Goal: Transaction & Acquisition: Book appointment/travel/reservation

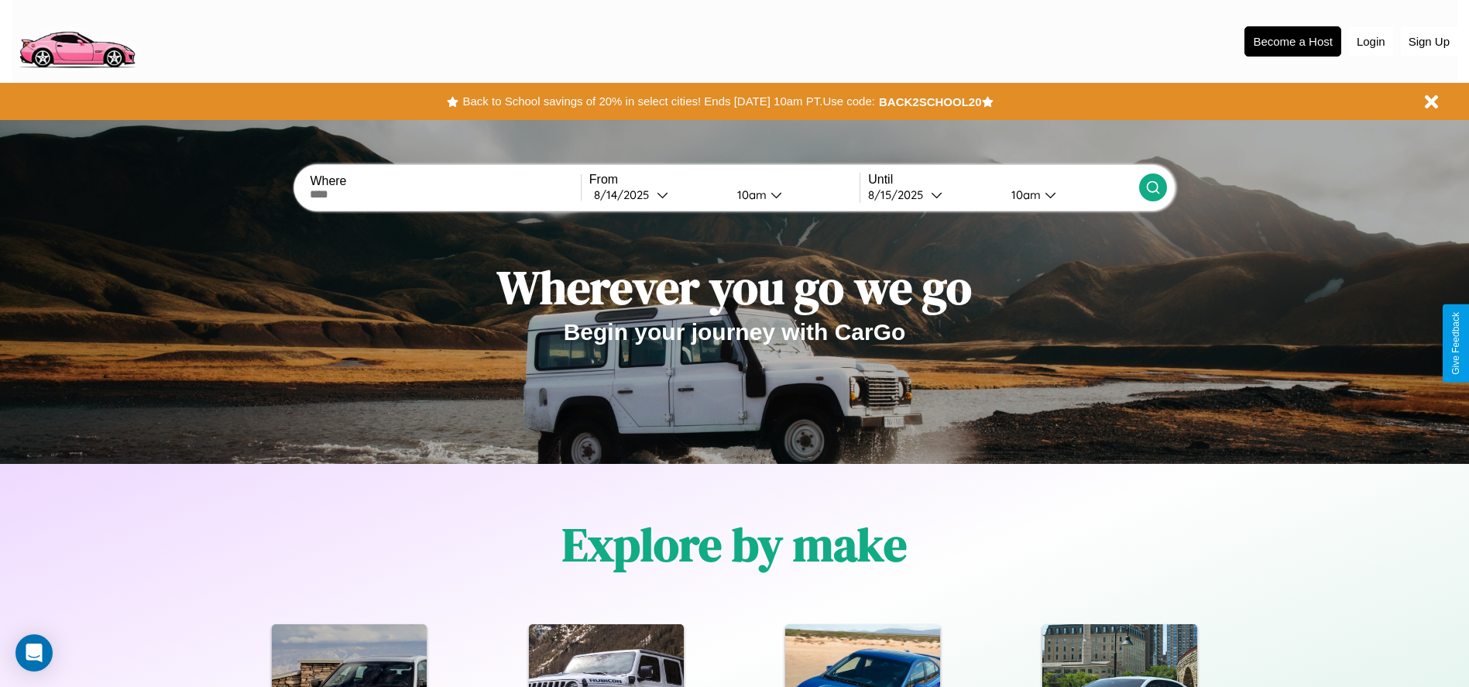
scroll to position [321, 0]
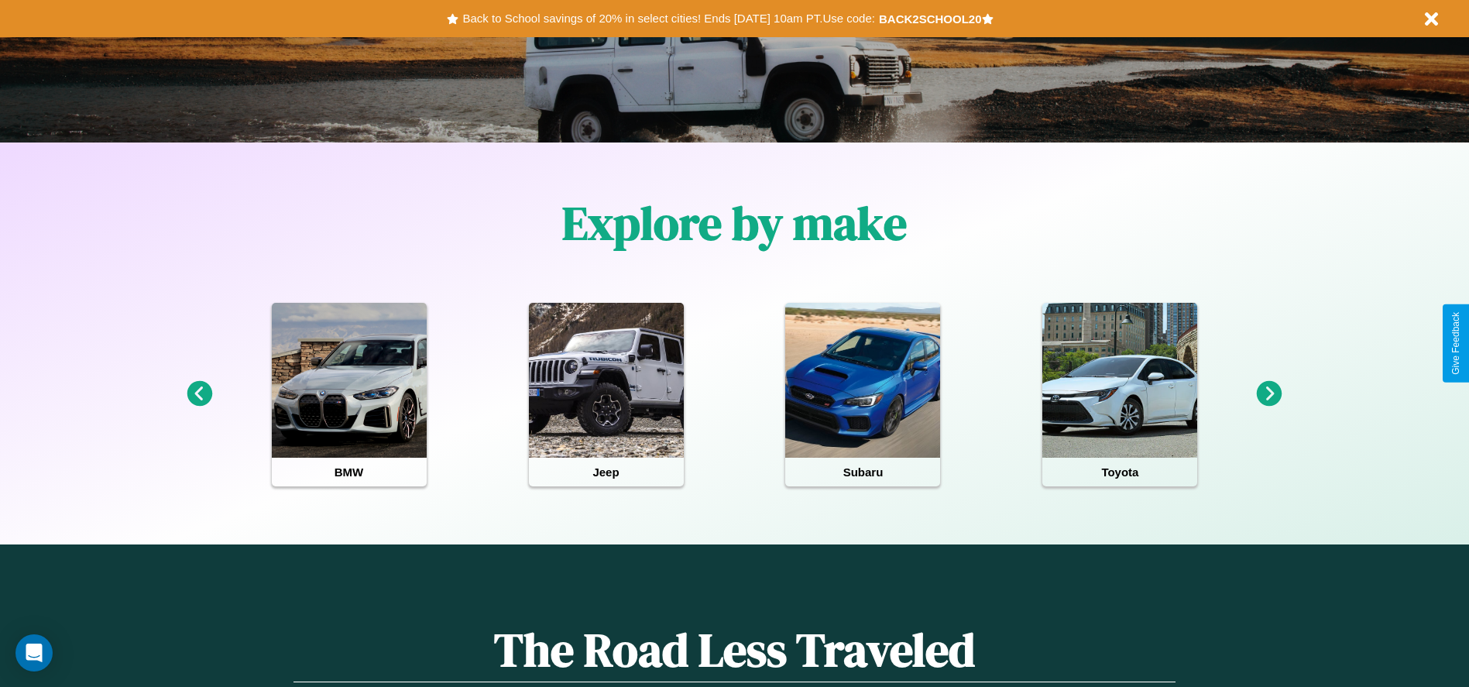
click at [1269, 394] on icon at bounding box center [1270, 394] width 26 height 26
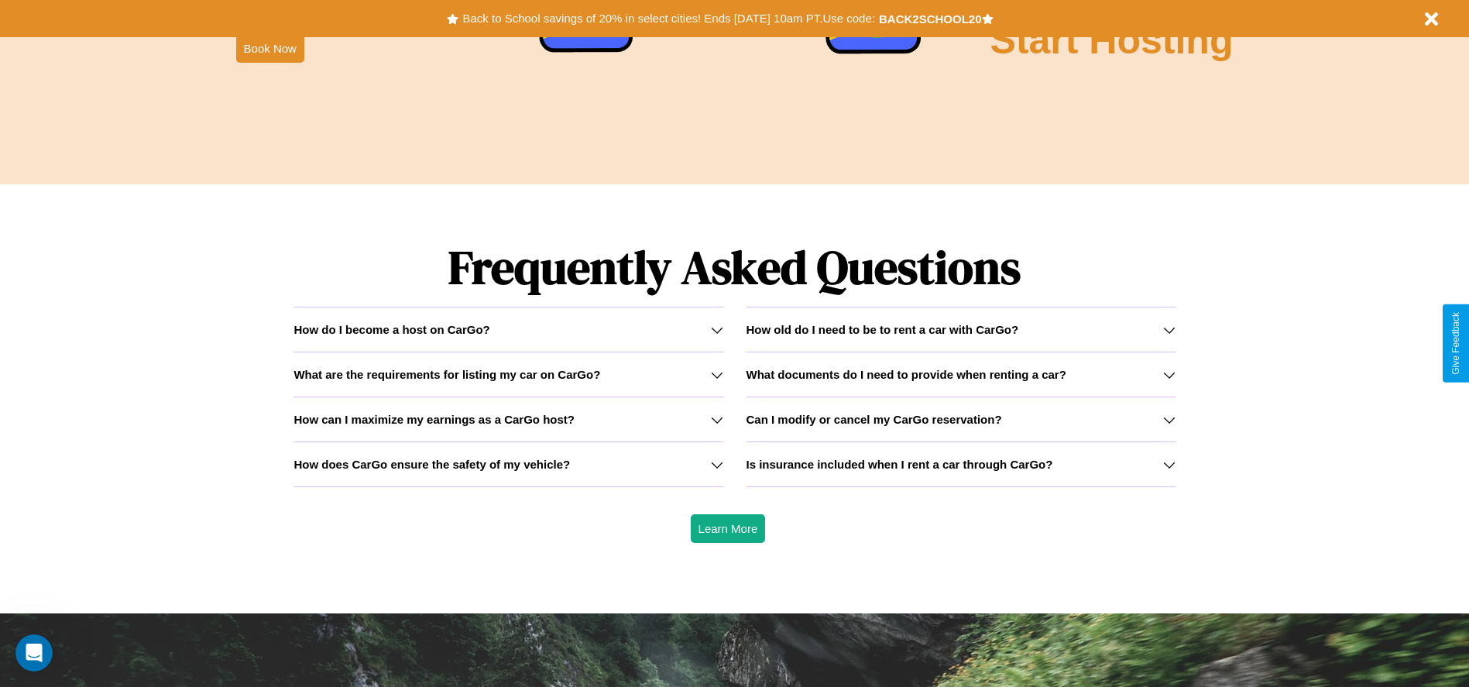
scroll to position [2222, 0]
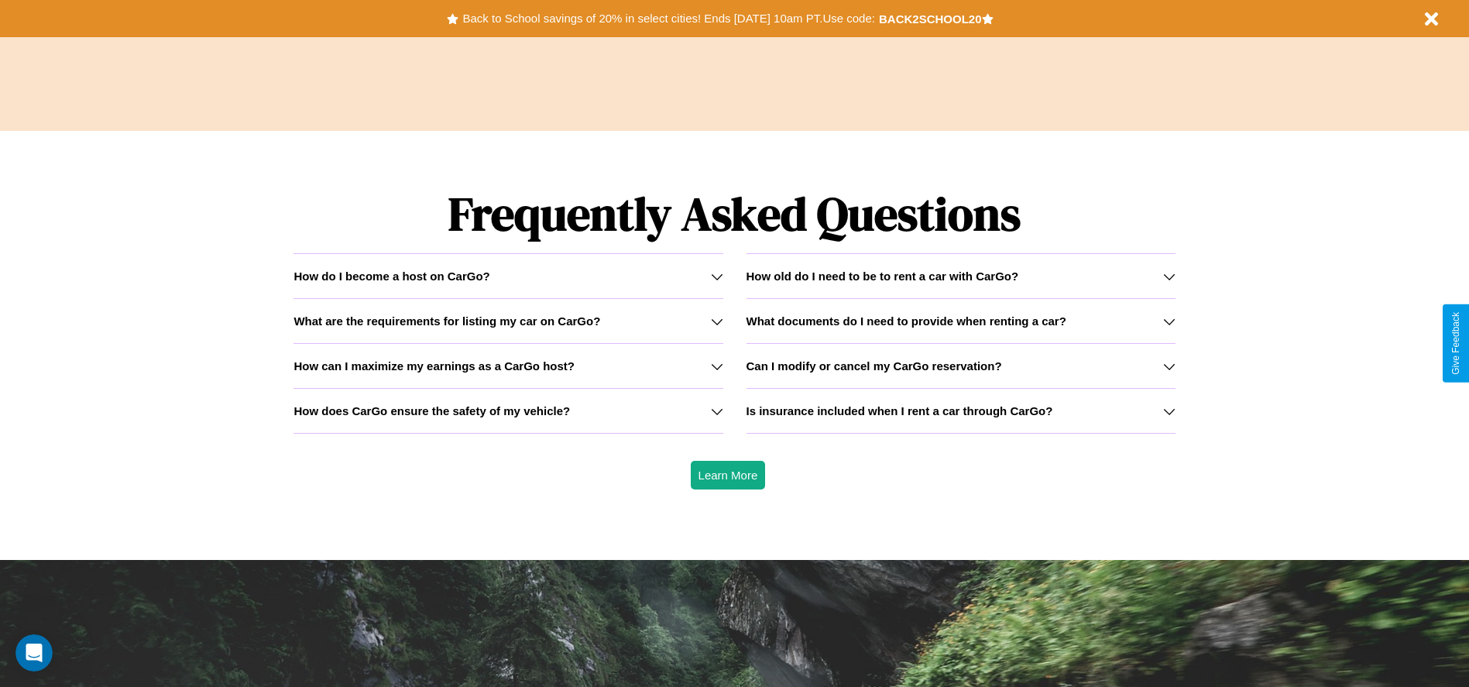
click at [716, 321] on icon at bounding box center [717, 321] width 12 height 12
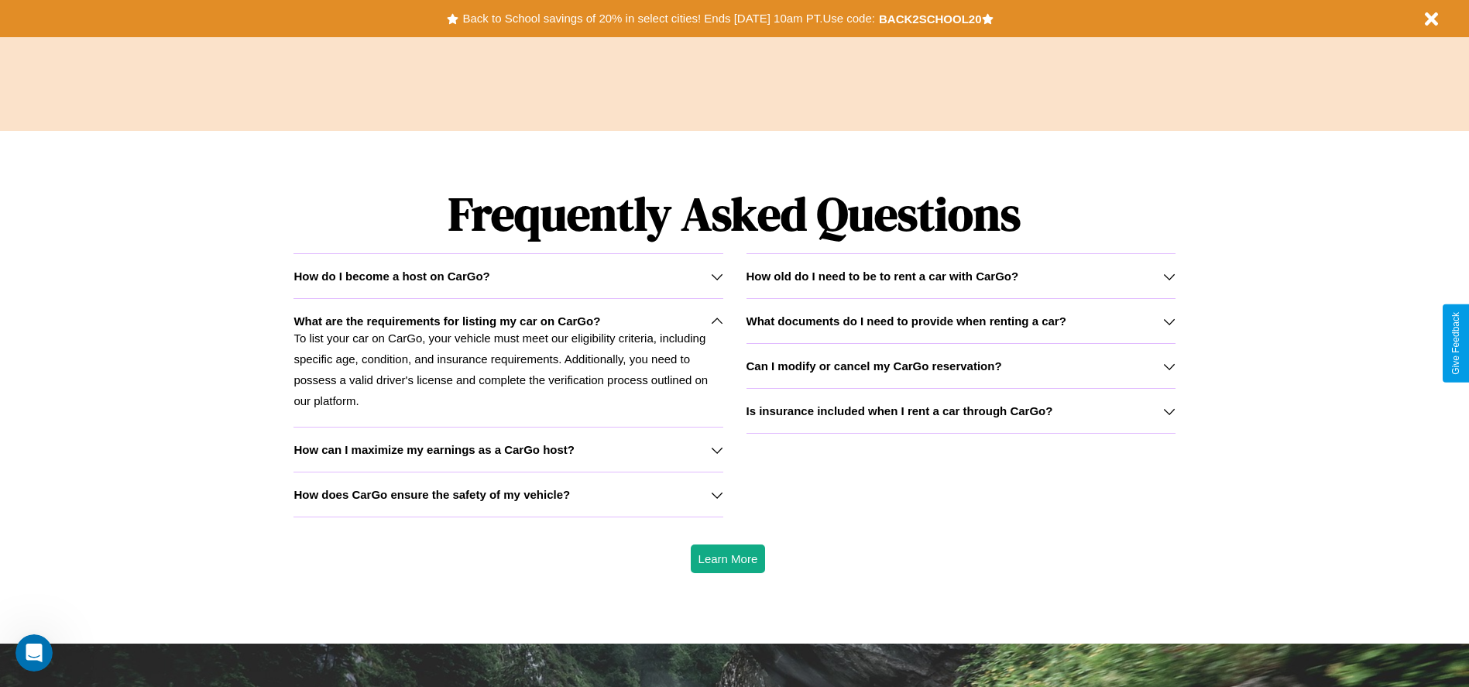
click at [960, 366] on h3 "Can I modify or cancel my CarGo reservation?" at bounding box center [875, 365] width 256 height 13
click at [960, 321] on h3 "What documents do I need to provide when renting a car?" at bounding box center [907, 320] width 320 height 13
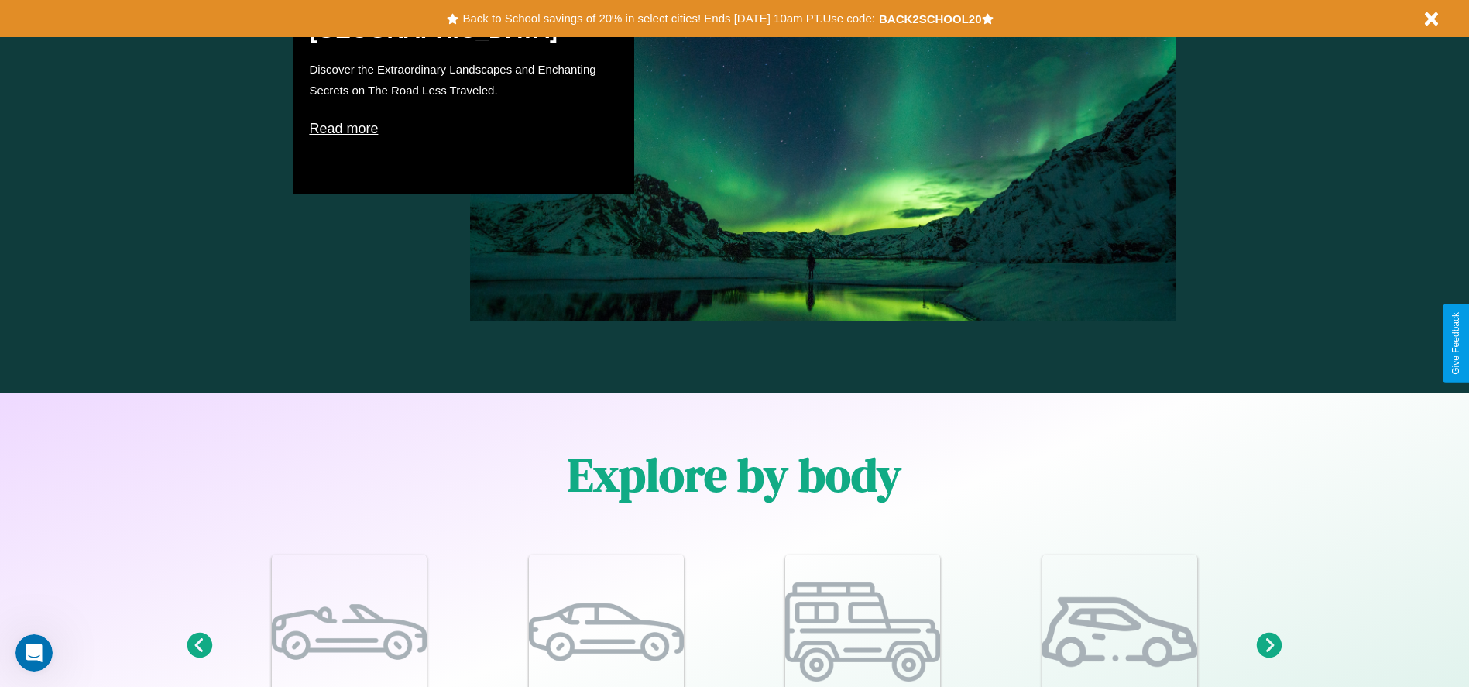
scroll to position [884, 0]
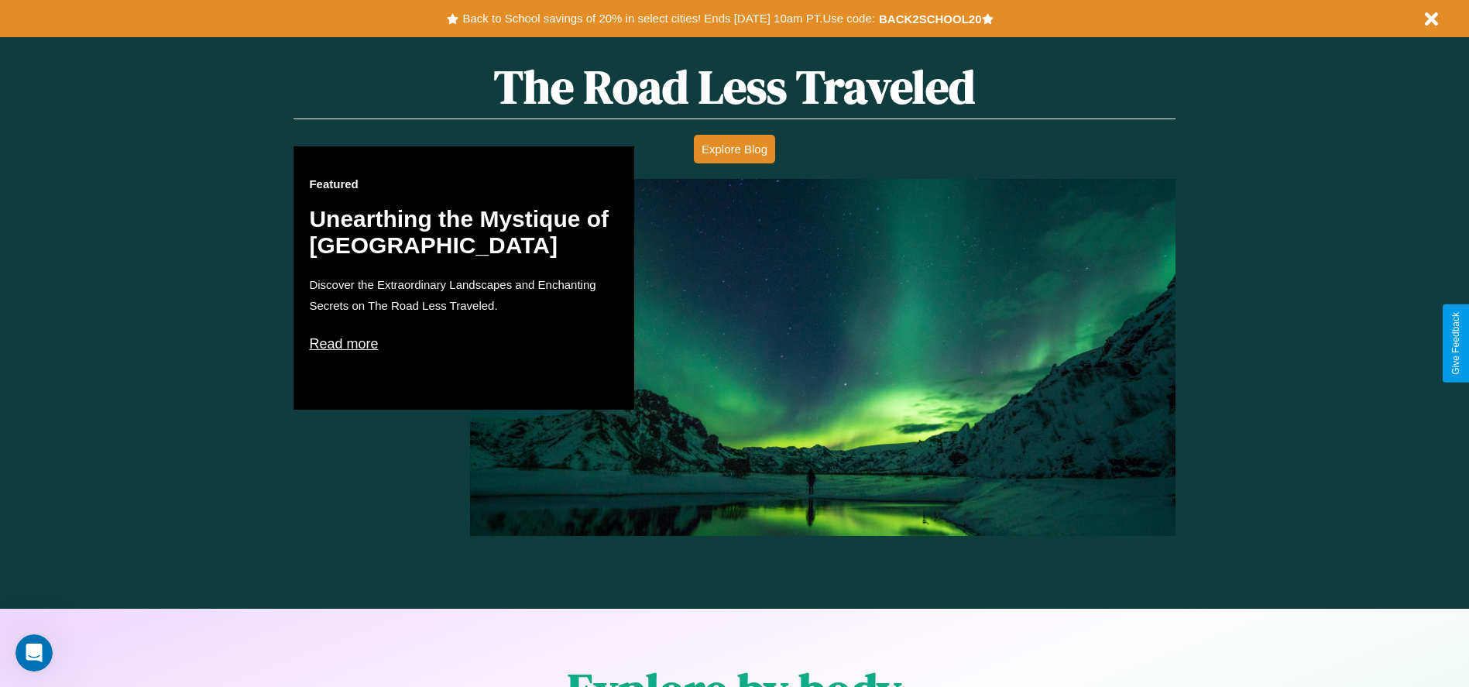
click at [464, 343] on p "Read more" at bounding box center [464, 343] width 310 height 25
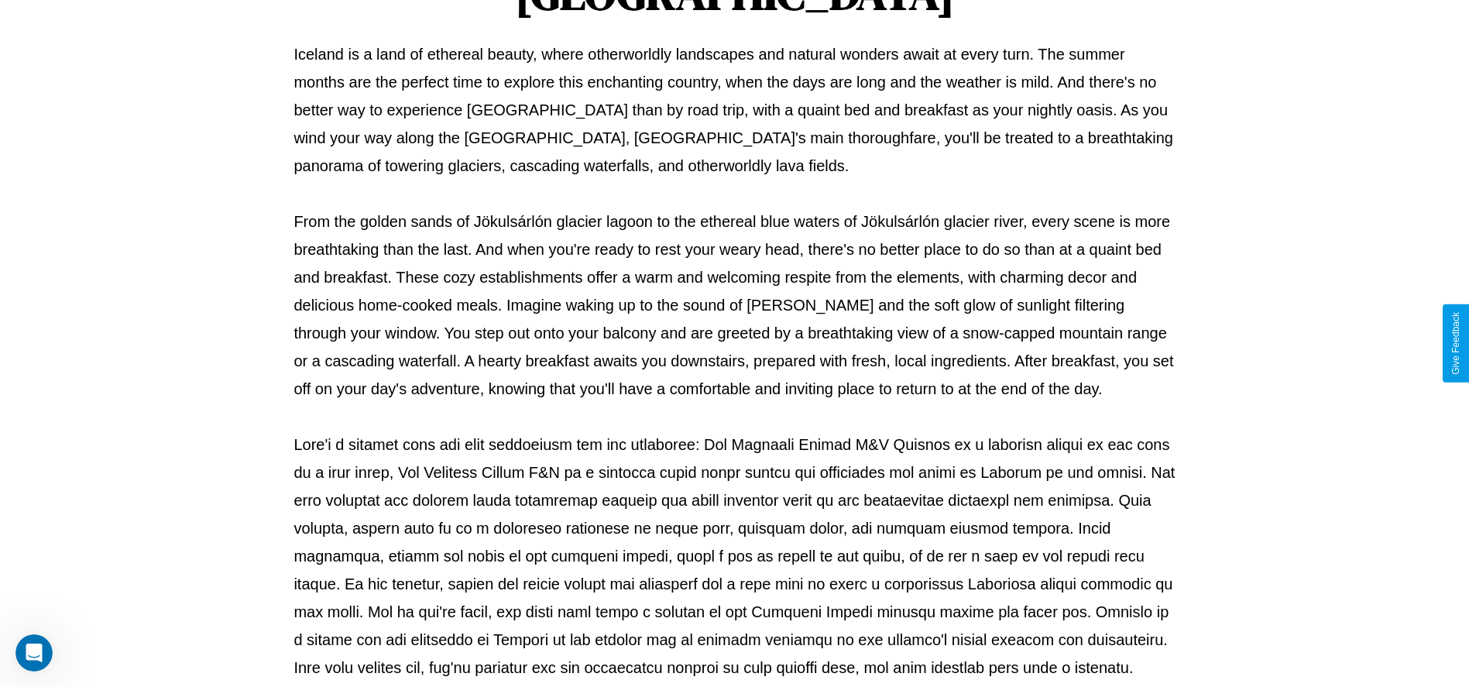
scroll to position [514, 0]
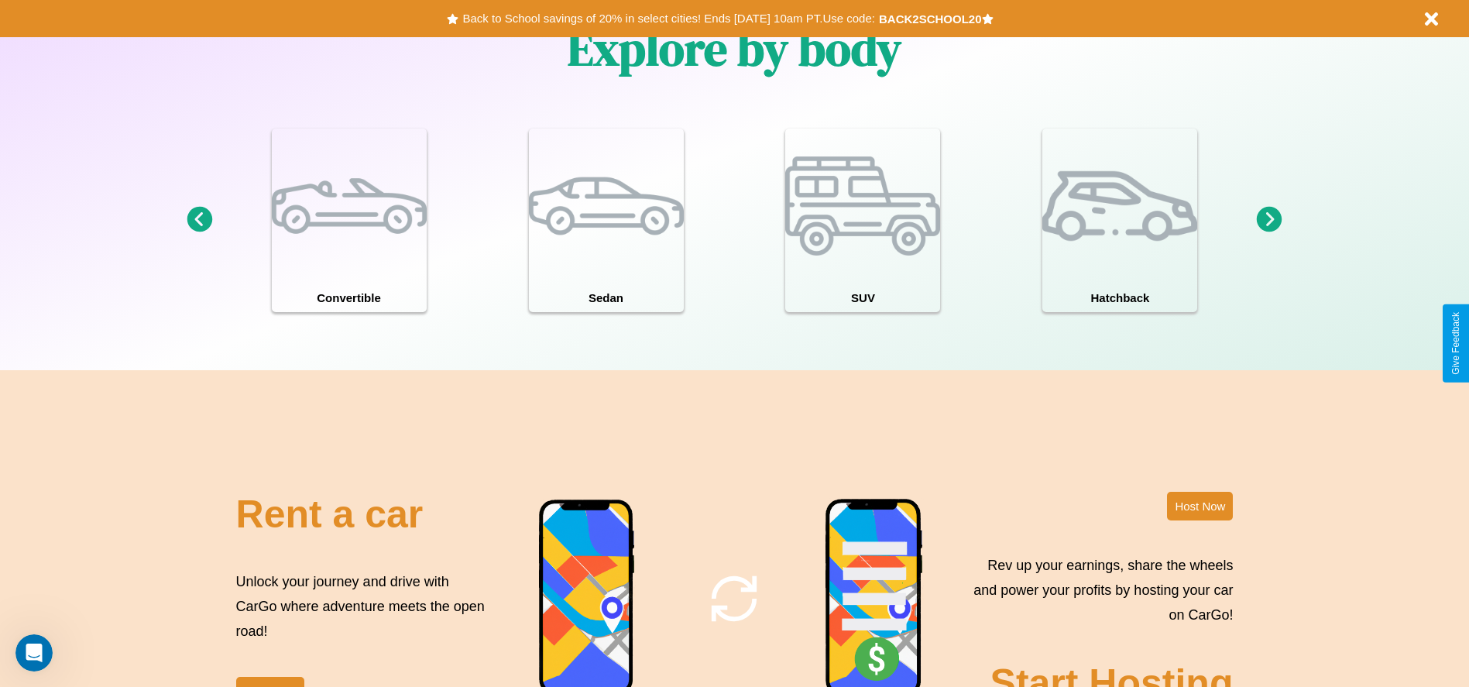
scroll to position [1874, 0]
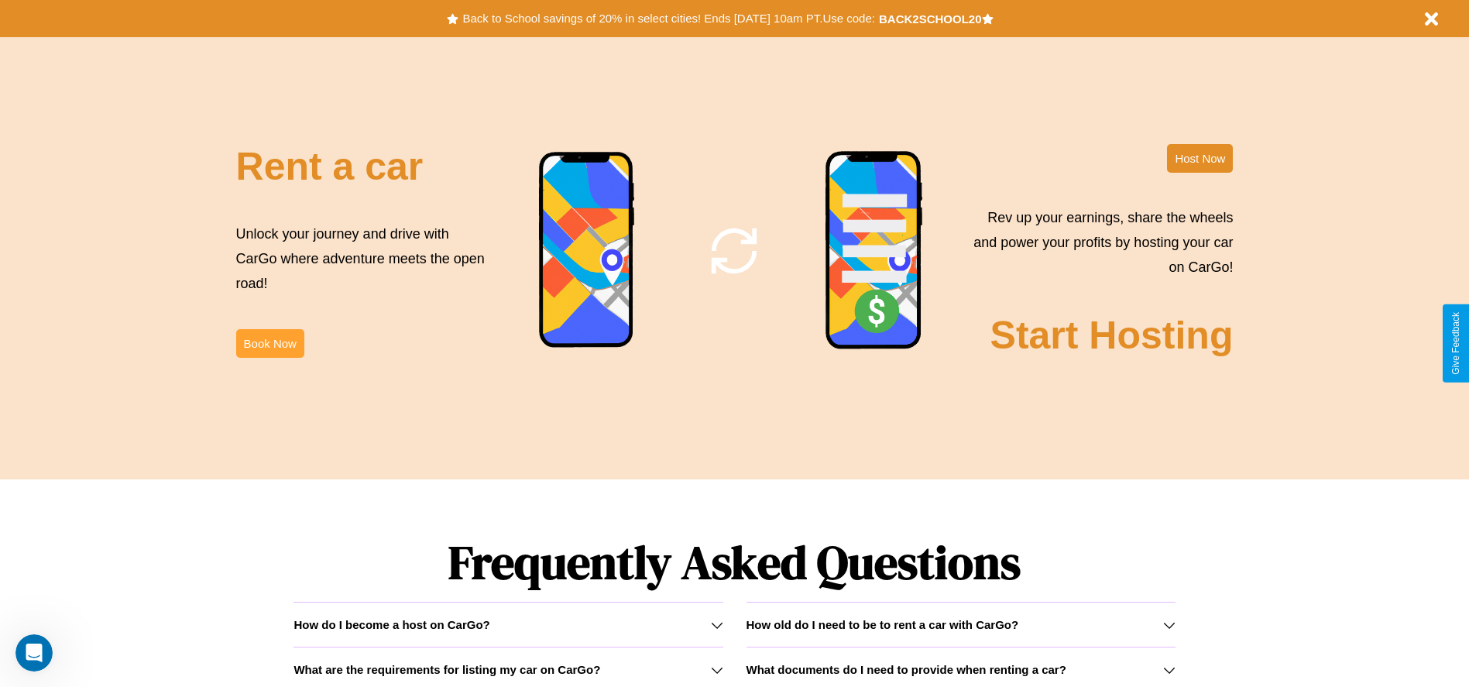
click at [270, 343] on button "Book Now" at bounding box center [270, 343] width 68 height 29
